Goal: Manage account settings

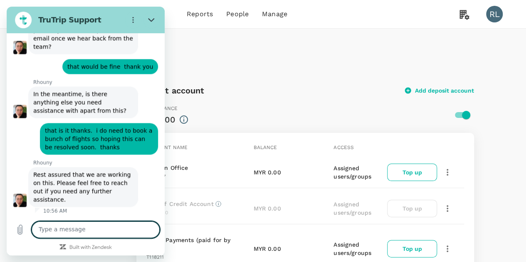
scroll to position [684, 0]
click at [298, 54] on h1 "Payment methods" at bounding box center [263, 56] width 506 height 15
click at [151, 20] on icon "Close" at bounding box center [151, 20] width 7 height 7
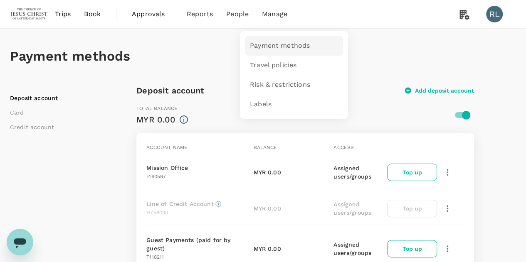
click at [273, 47] on span "Payment methods" at bounding box center [280, 46] width 60 height 10
click at [279, 44] on span "Payment methods" at bounding box center [280, 46] width 60 height 10
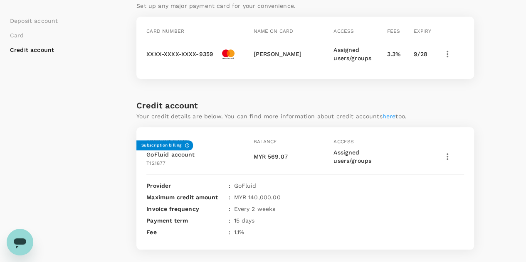
scroll to position [321, 0]
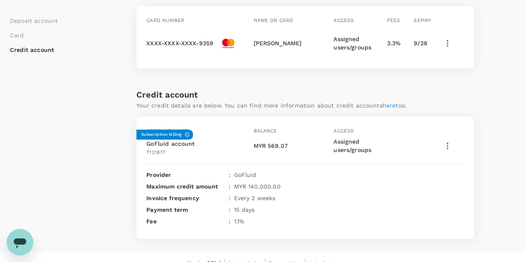
click at [445, 141] on icon "button" at bounding box center [447, 146] width 10 height 10
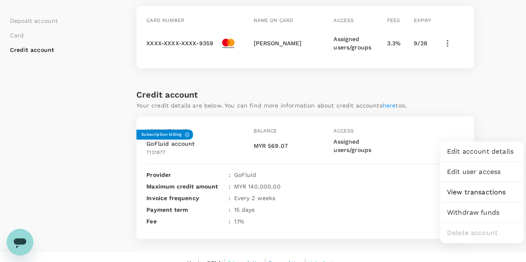
click at [339, 171] on div "Provider : GoFluid" at bounding box center [304, 175] width 317 height 8
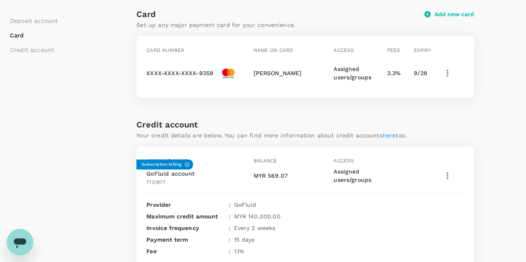
scroll to position [279, 0]
